Goal: Transaction & Acquisition: Obtain resource

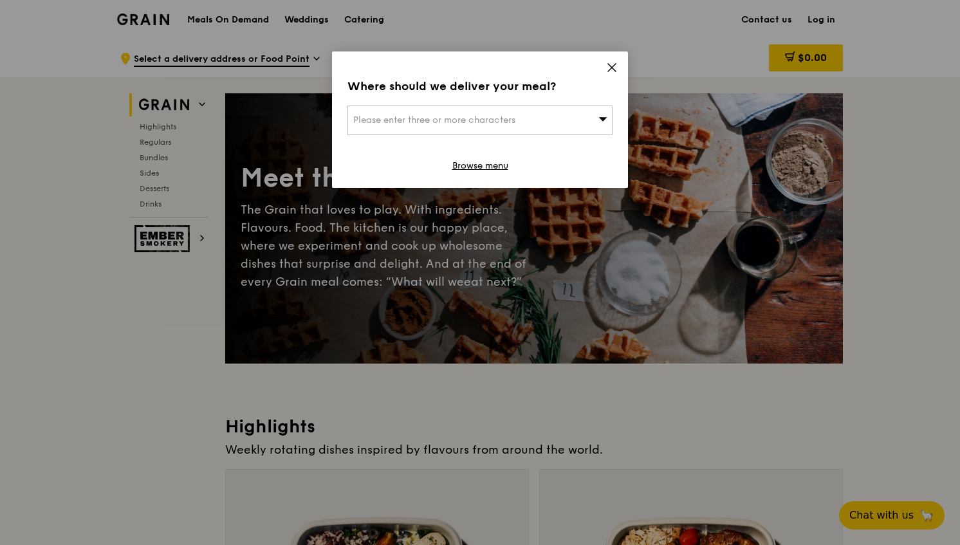
click at [616, 67] on icon at bounding box center [612, 68] width 12 height 12
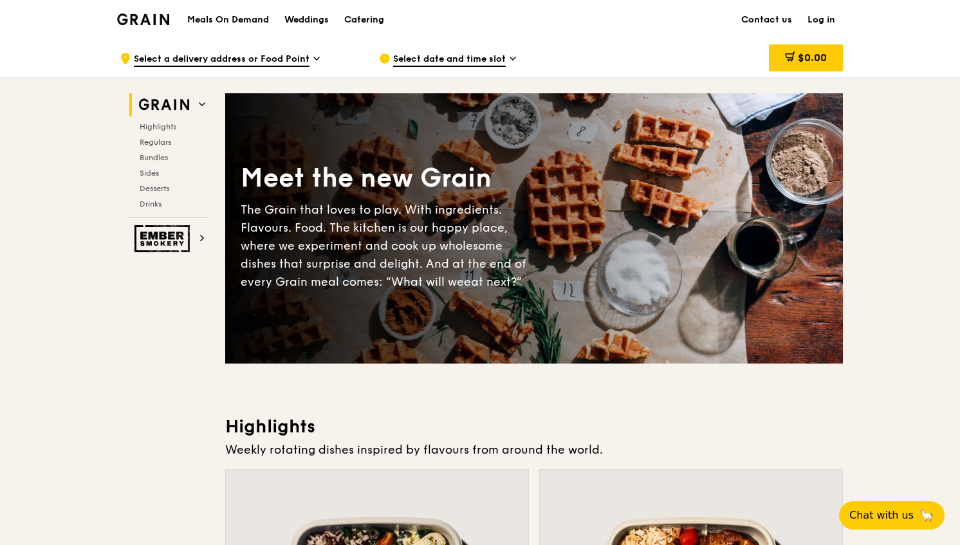
click at [380, 22] on div "Catering" at bounding box center [364, 20] width 40 height 39
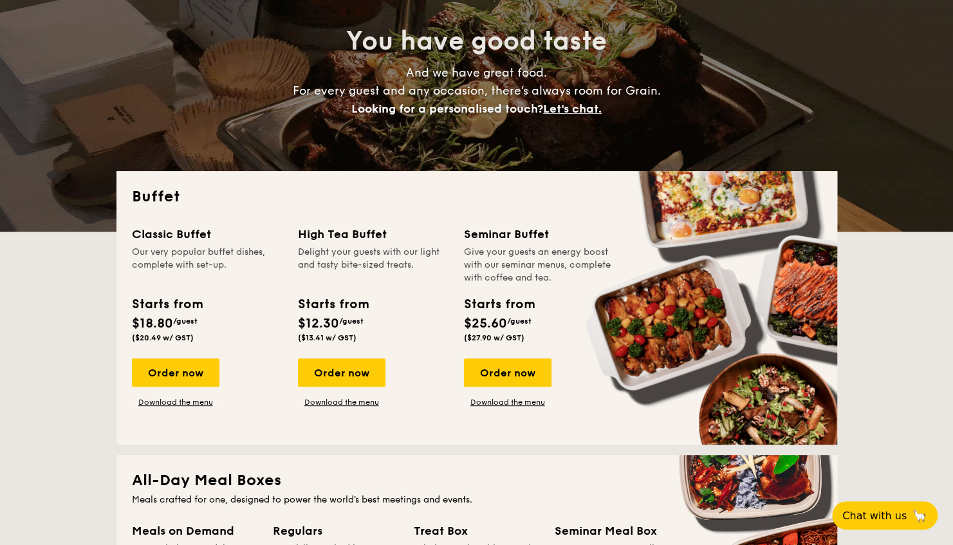
scroll to position [257, 0]
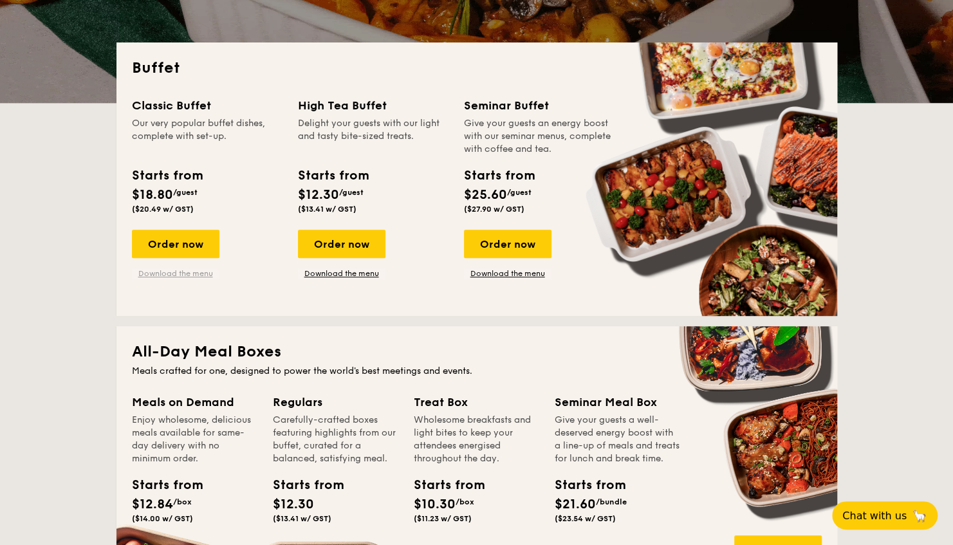
click at [188, 273] on link "Download the menu" at bounding box center [176, 273] width 88 height 10
